Goal: Information Seeking & Learning: Check status

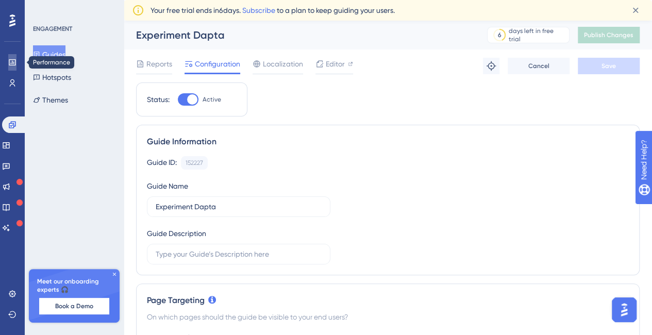
drag, startPoint x: 0, startPoint y: 0, endPoint x: 10, endPoint y: 64, distance: 65.3
click at [10, 64] on icon at bounding box center [12, 62] width 8 height 8
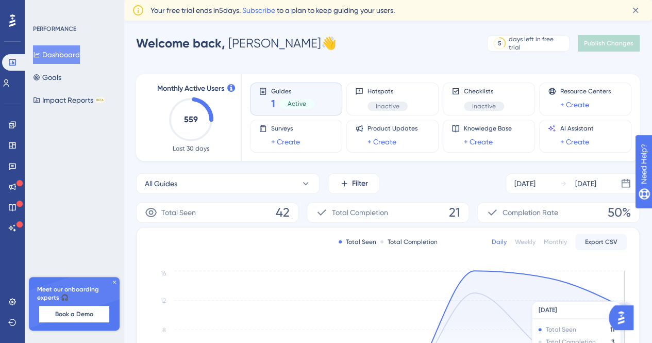
scroll to position [103, 0]
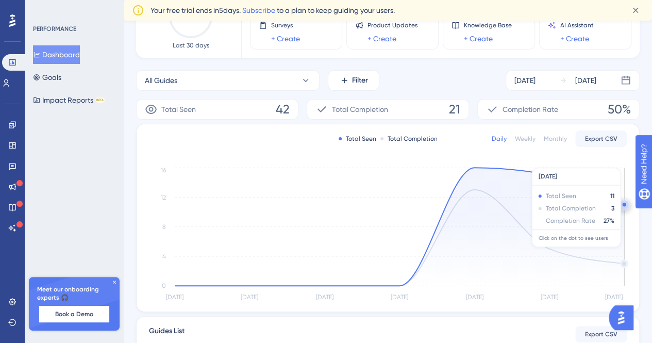
click at [624, 203] on circle at bounding box center [624, 205] width 4 height 4
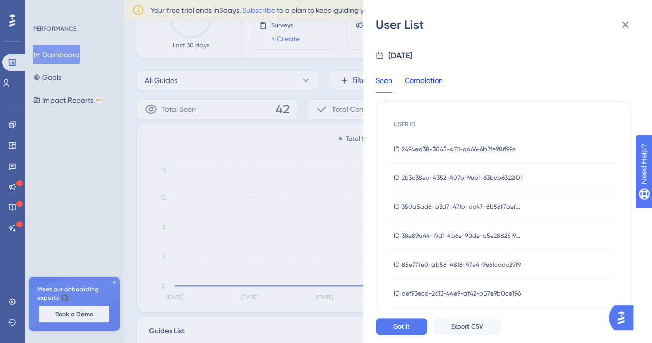
click at [414, 75] on div "Completion" at bounding box center [424, 83] width 38 height 19
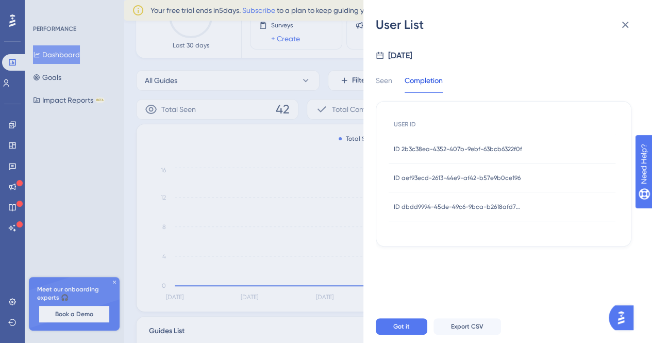
click at [445, 145] on span "ID 2b3c38ea-4352-407b-9ebf-63bcb6322f0f" at bounding box center [458, 149] width 128 height 8
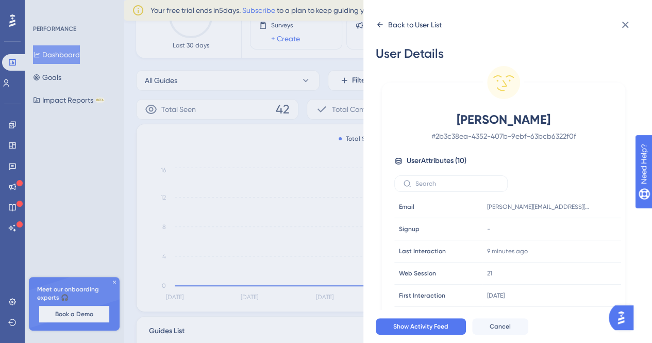
click at [378, 24] on icon at bounding box center [380, 24] width 6 height 5
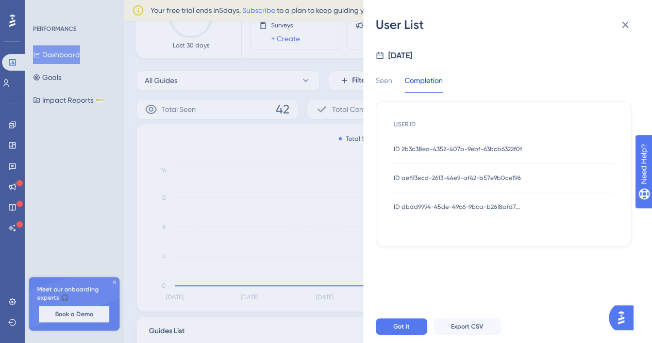
click at [423, 176] on span "ID aef93ecd-2613-44e9-af42-b57e9b0ce196" at bounding box center [457, 178] width 127 height 8
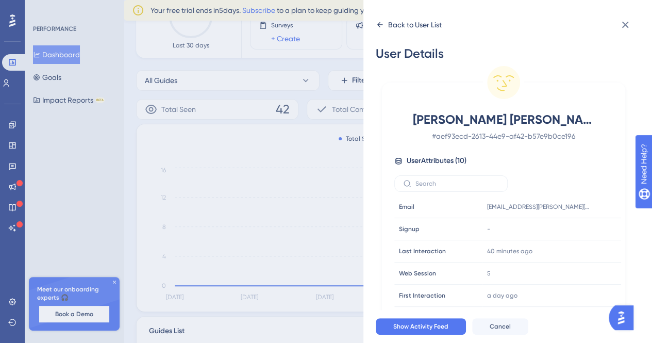
click at [377, 25] on icon at bounding box center [380, 24] width 6 height 5
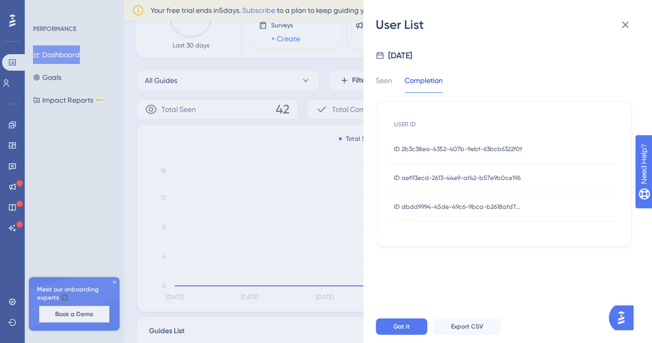
click at [416, 207] on span "ID dbdd9994-45de-49c6-9bca-b2618afd7d6b" at bounding box center [458, 207] width 129 height 8
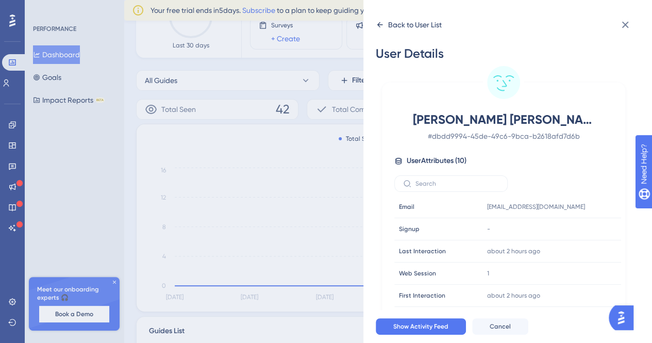
click at [382, 24] on icon at bounding box center [380, 24] width 6 height 5
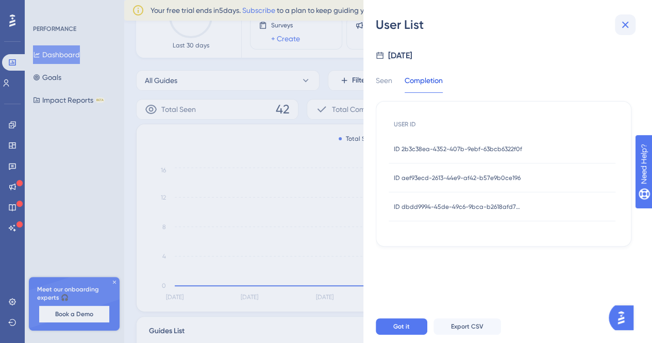
click at [620, 25] on icon at bounding box center [625, 25] width 12 height 12
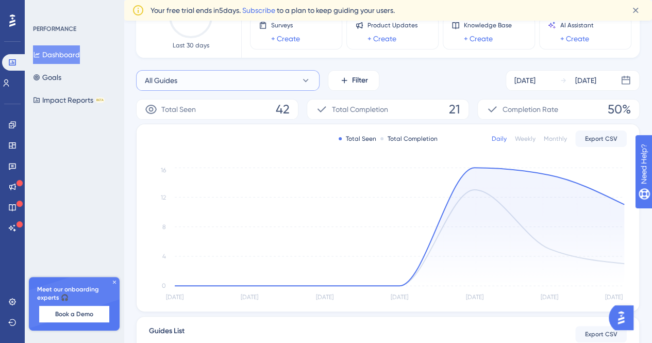
click at [300, 78] on button "All Guides" at bounding box center [228, 80] width 184 height 21
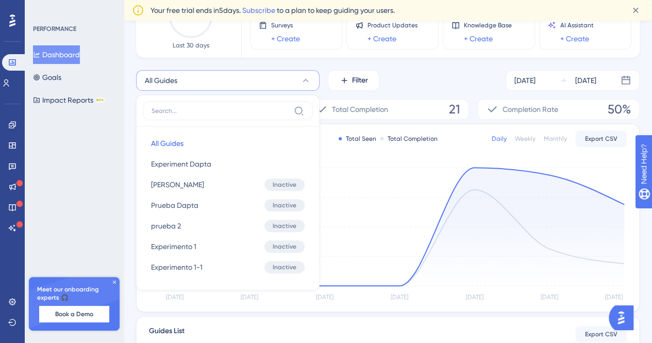
scroll to position [124, 0]
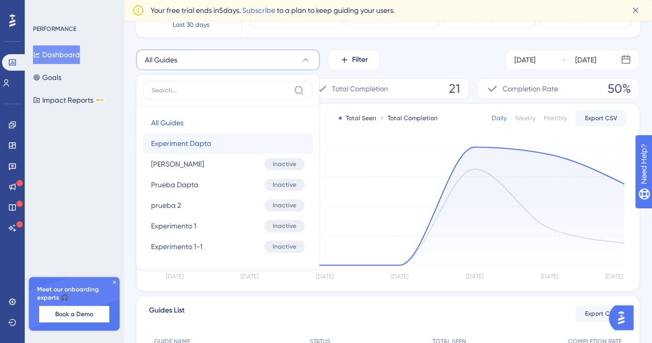
click at [205, 145] on span "Experiment Dapta" at bounding box center [181, 143] width 60 height 12
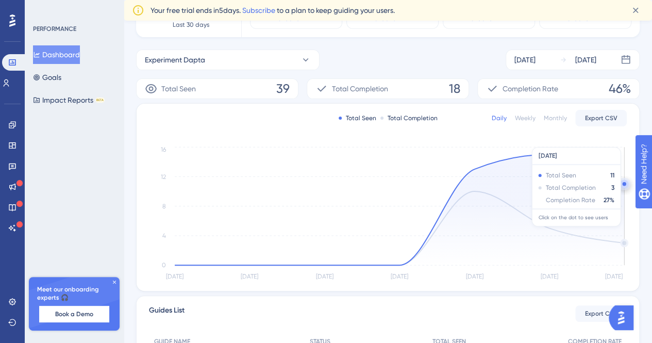
click at [624, 185] on circle at bounding box center [624, 184] width 4 height 4
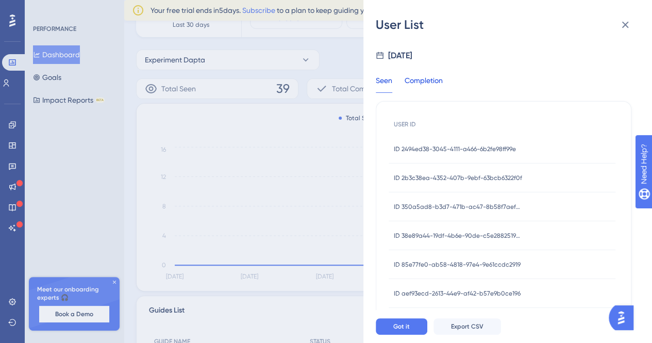
click at [428, 79] on div "Completion" at bounding box center [424, 83] width 38 height 19
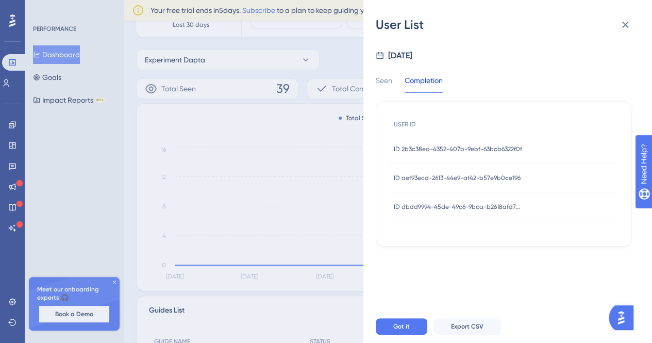
click at [418, 148] on span "ID 2b3c38ea-4352-407b-9ebf-63bcb6322f0f" at bounding box center [458, 149] width 128 height 8
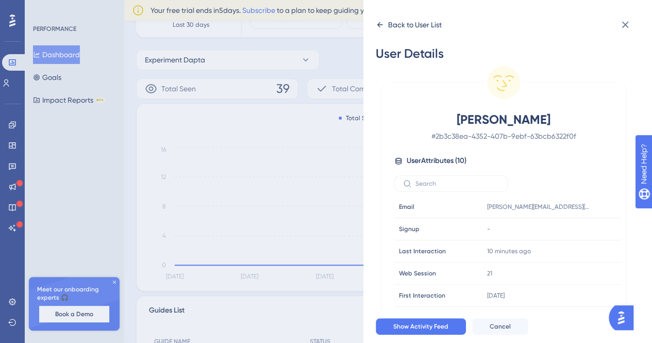
click at [392, 23] on div "Back to User List" at bounding box center [415, 25] width 54 height 12
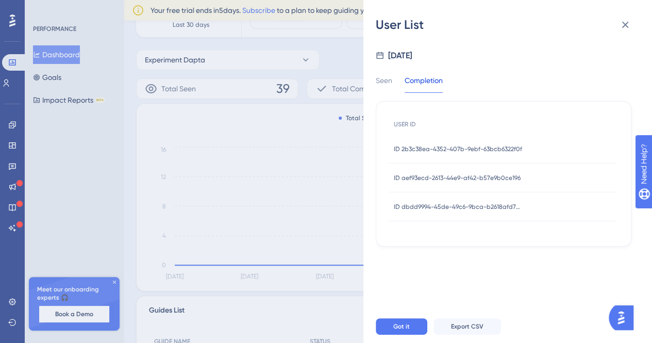
click at [378, 71] on div "Seen Completion USER ID ID 2b3c38ea-4352-407b-9ebf-63bcb6322f0f ID 2b3c38ea-435…" at bounding box center [504, 154] width 256 height 185
click at [380, 76] on div "Seen" at bounding box center [384, 83] width 16 height 19
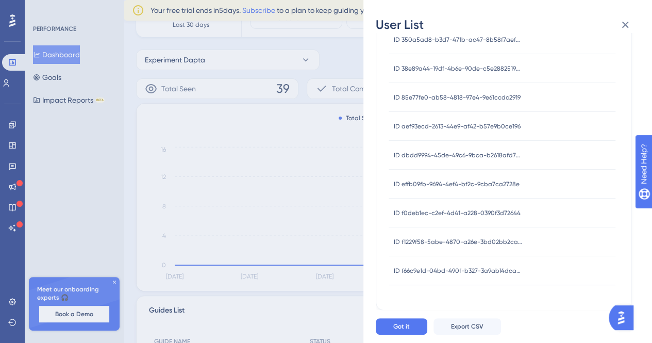
scroll to position [12, 0]
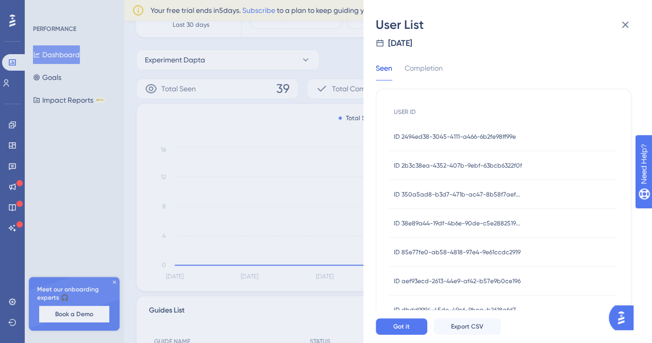
click at [455, 137] on span "ID 2494ed38-3045-4111-a466-6b2fe98ff99e" at bounding box center [455, 136] width 122 height 8
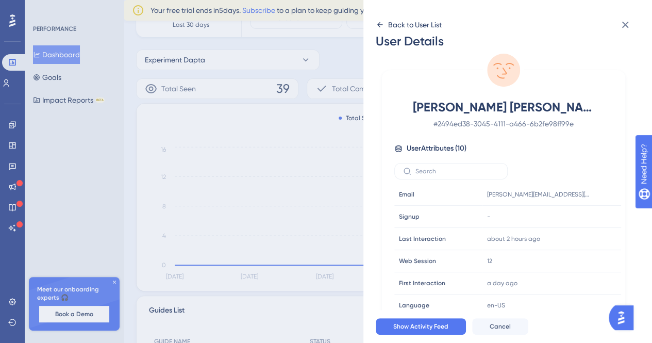
click at [381, 24] on icon at bounding box center [380, 25] width 8 height 8
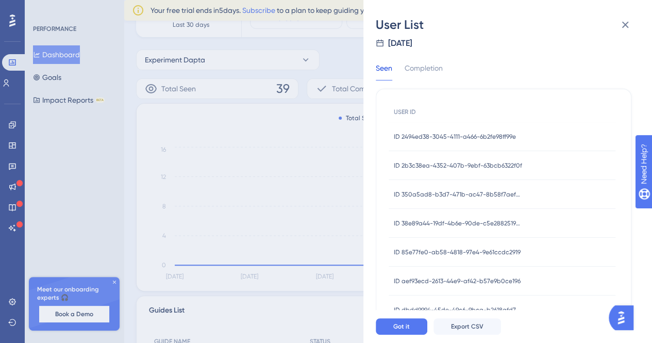
click at [430, 176] on div "ID 2b3c38ea-4352-407b-9ebf-63bcb6322f0f ID 2b3c38ea-4352-407b-9ebf-63bcb6322f0f" at bounding box center [458, 165] width 128 height 29
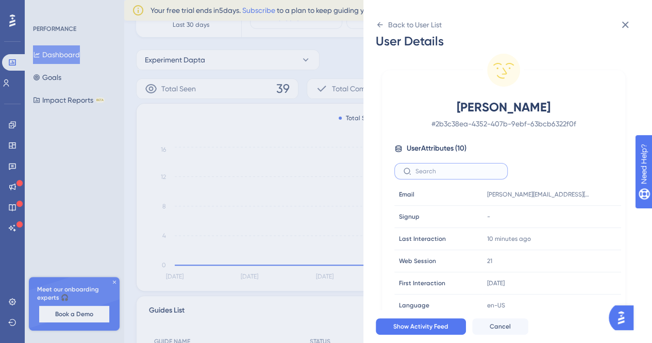
click at [432, 170] on input "text" at bounding box center [458, 171] width 84 height 7
click at [380, 26] on icon at bounding box center [380, 25] width 8 height 8
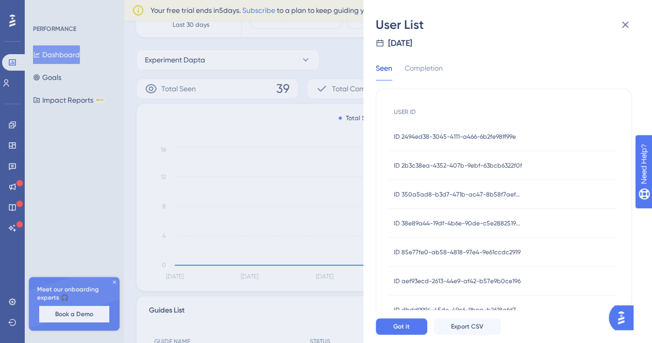
click at [437, 193] on span "ID 350a5ad8-b3d7-471b-ac47-8b58f7aef37f" at bounding box center [458, 194] width 129 height 8
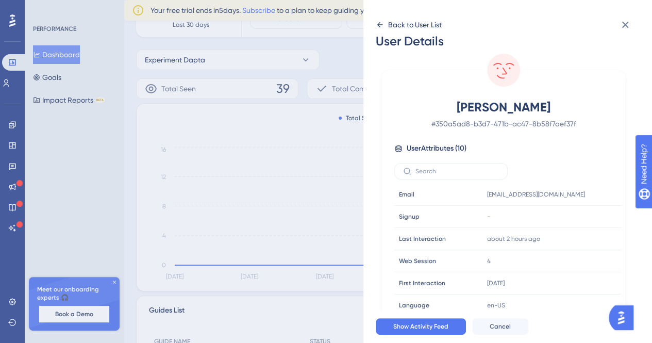
click at [377, 24] on icon at bounding box center [380, 25] width 8 height 8
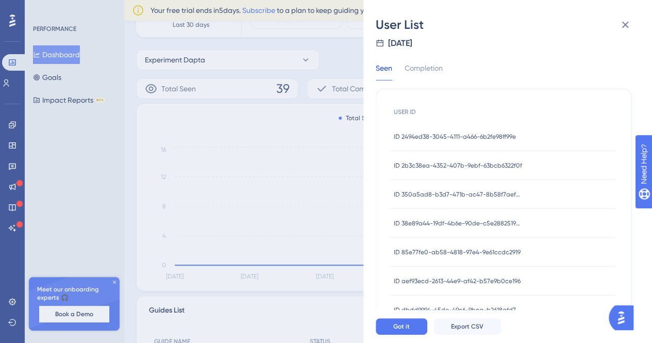
click at [428, 220] on span "ID 38e89a44-19df-4b6e-90de-c5e28825194c" at bounding box center [458, 223] width 129 height 8
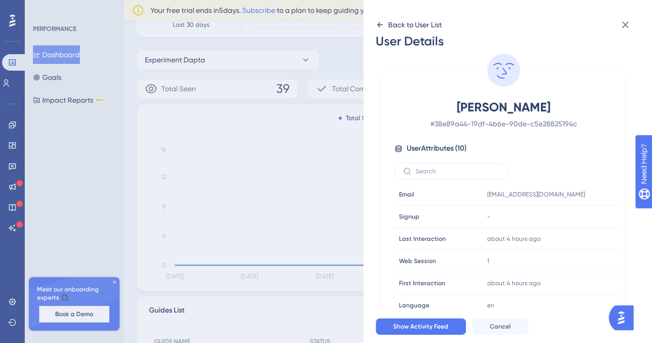
click at [380, 25] on icon at bounding box center [380, 25] width 8 height 8
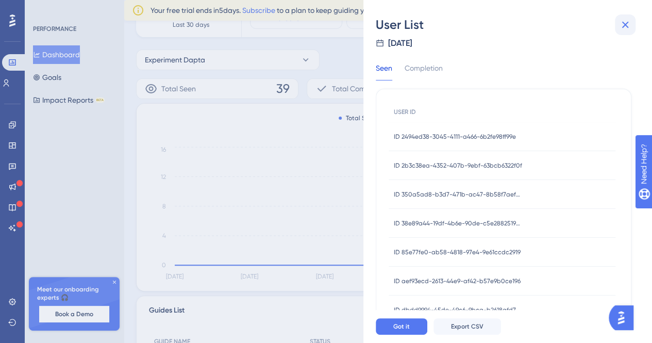
click at [627, 24] on icon at bounding box center [625, 25] width 12 height 12
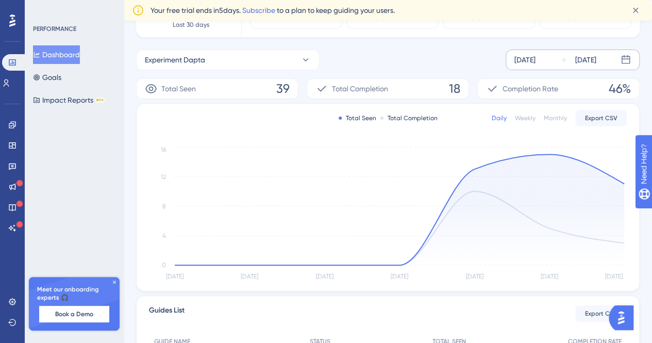
click at [556, 55] on div "Sep 18 2025 Sep 24 2025" at bounding box center [573, 59] width 134 height 21
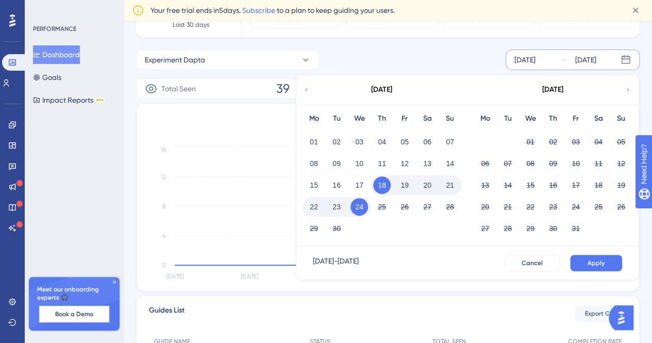
click at [312, 204] on button "22" at bounding box center [314, 207] width 18 height 18
click at [585, 265] on button "Apply" at bounding box center [596, 263] width 52 height 16
